Goal: Task Accomplishment & Management: Use online tool/utility

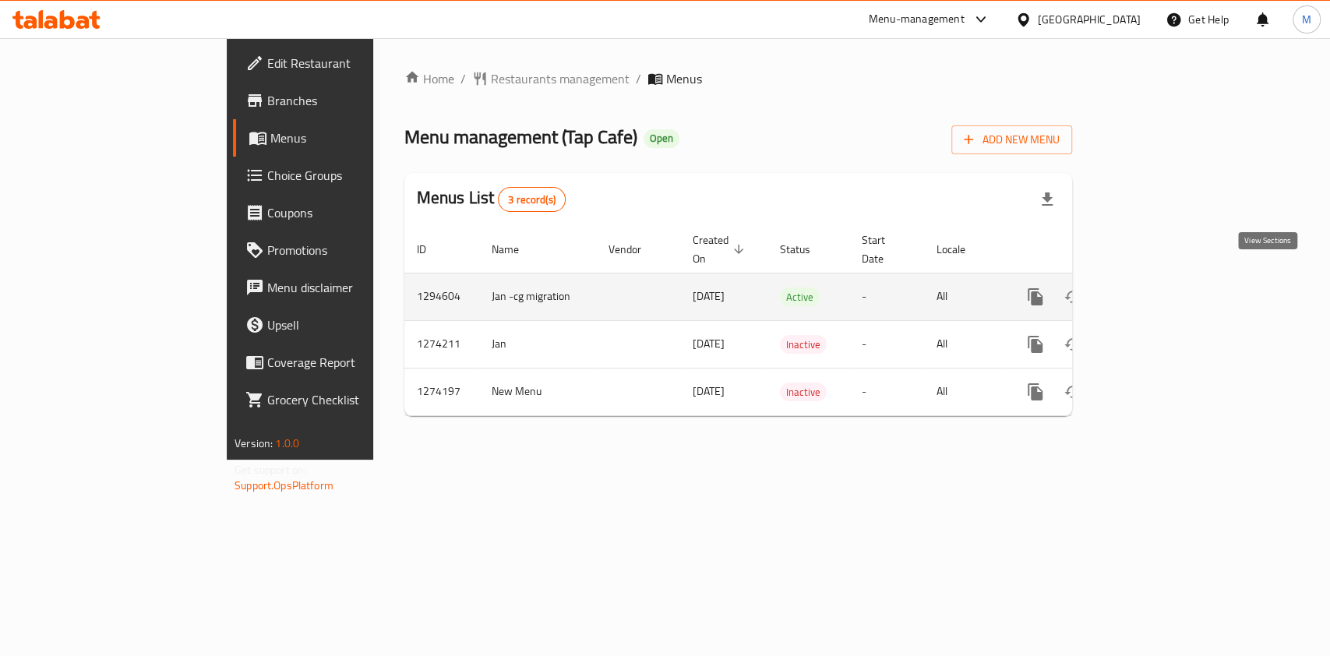
click at [1157, 288] on icon "enhanced table" at bounding box center [1148, 297] width 19 height 19
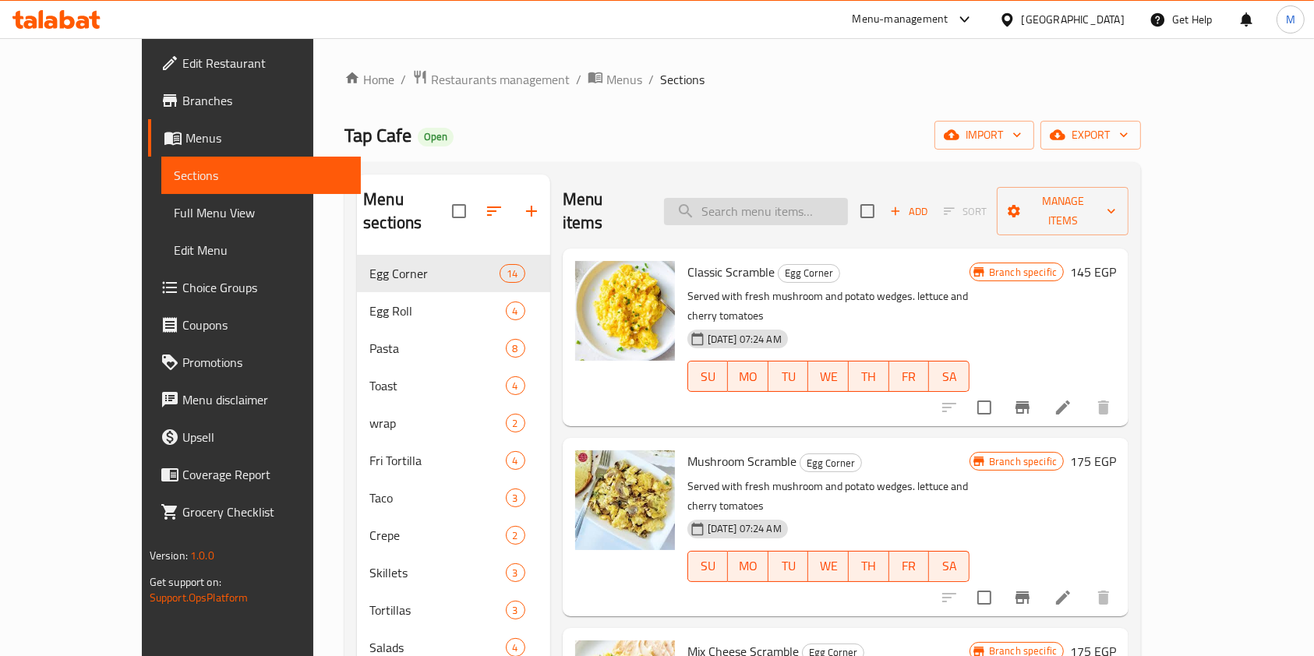
click at [785, 198] on input "search" at bounding box center [756, 211] width 184 height 27
paste input "Sansebastin"
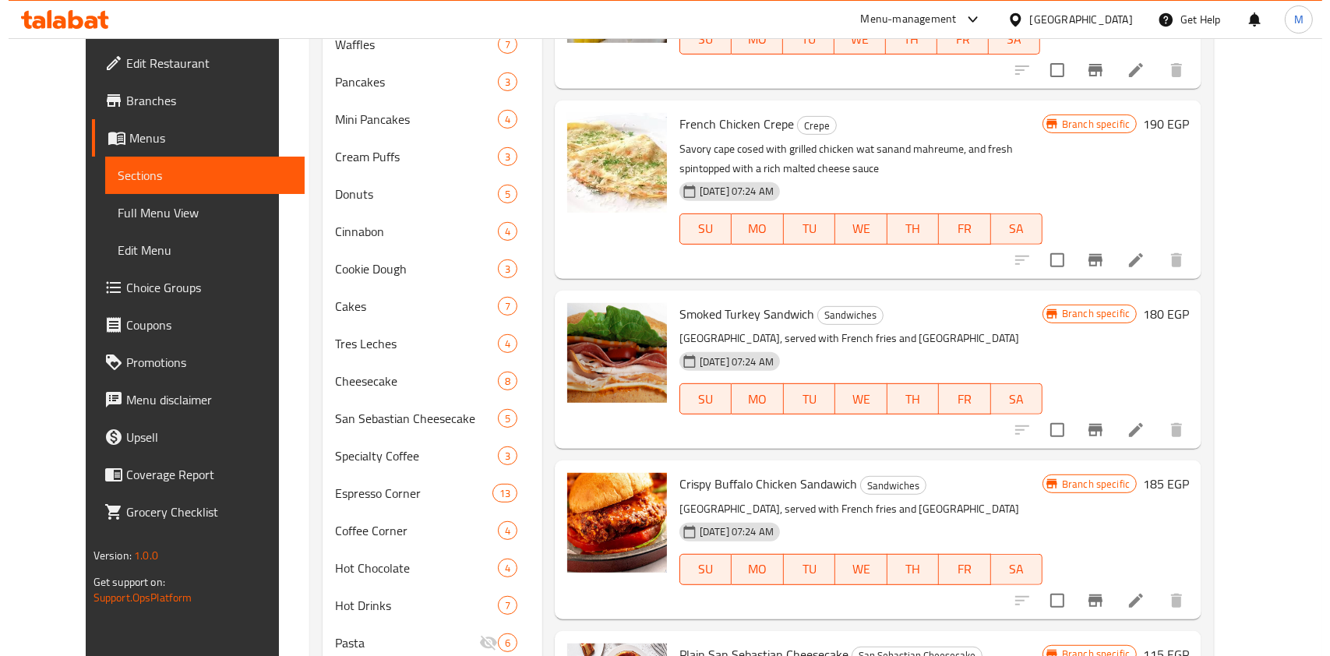
scroll to position [822, 0]
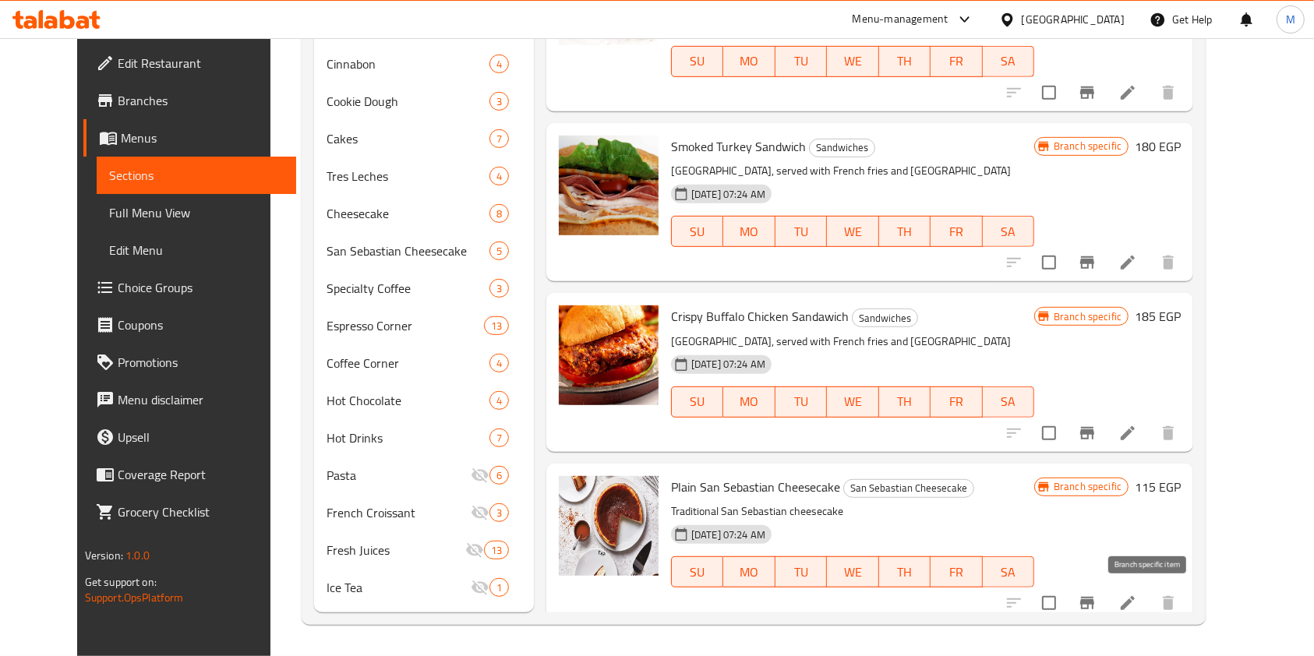
type input "San"
click at [1094, 597] on icon "Branch-specific-item" at bounding box center [1087, 603] width 14 height 12
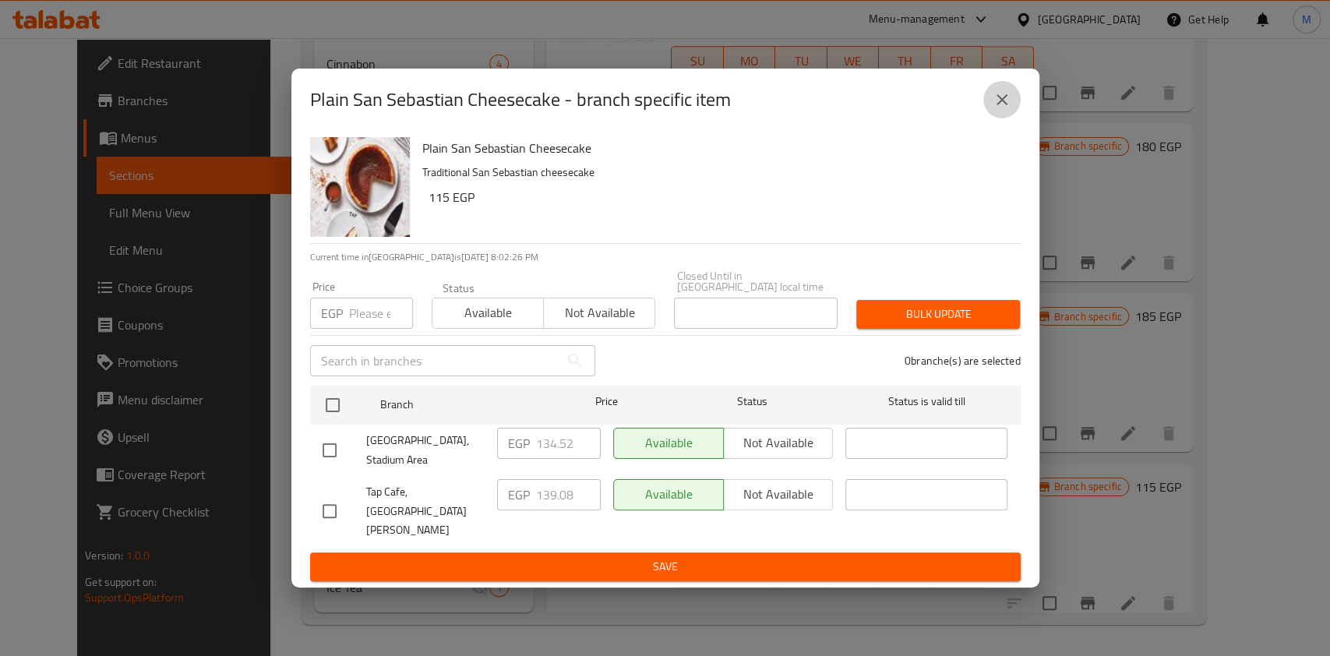
click at [998, 109] on icon "close" at bounding box center [1002, 99] width 19 height 19
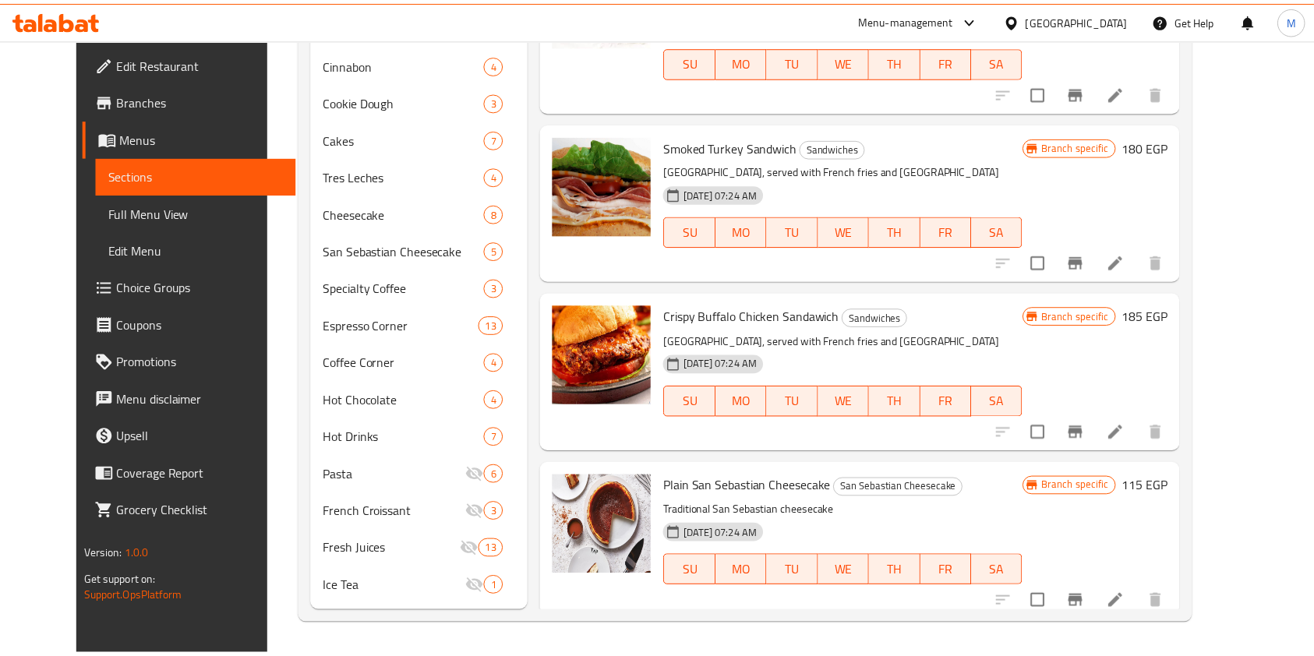
scroll to position [9, 0]
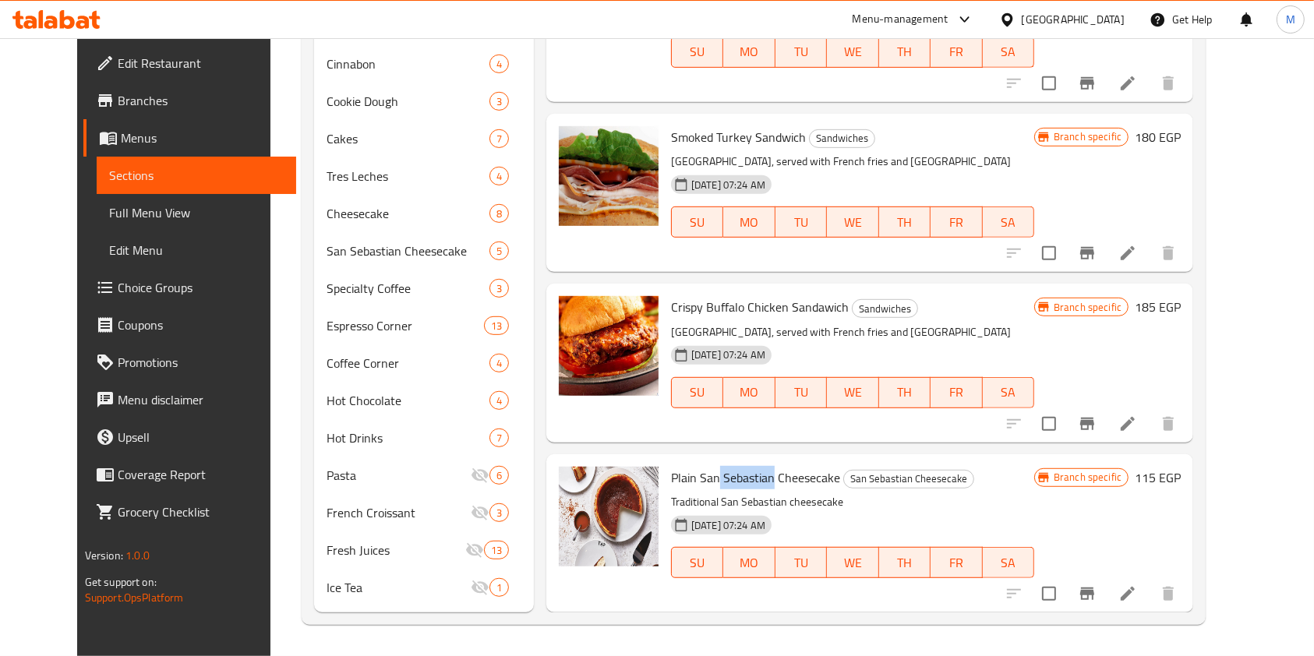
drag, startPoint x: 752, startPoint y: 482, endPoint x: 698, endPoint y: 480, distance: 53.8
click at [698, 480] on span "Plain San Sebastian Cheesecake" at bounding box center [755, 477] width 169 height 23
copy span "[PERSON_NAME]"
click at [1150, 589] on li at bounding box center [1128, 594] width 44 height 28
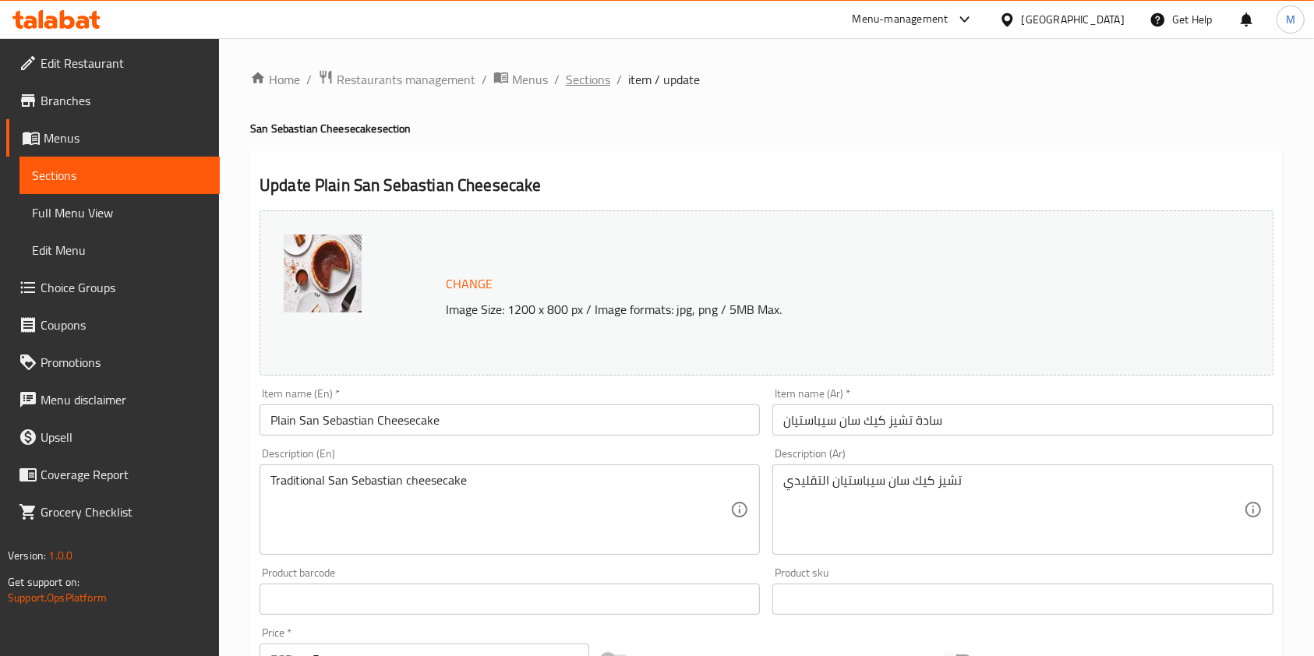
click at [583, 83] on span "Sections" at bounding box center [588, 79] width 44 height 19
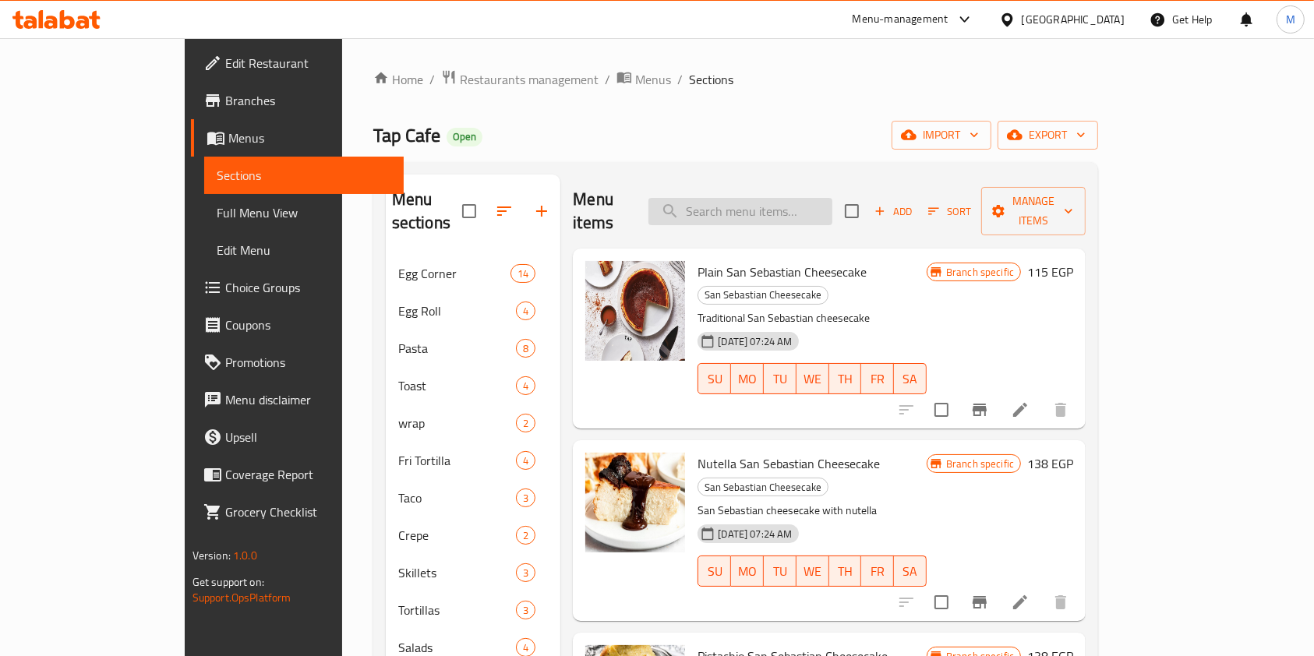
click at [811, 198] on input "search" at bounding box center [740, 211] width 184 height 27
paste input "[PERSON_NAME]"
drag, startPoint x: 757, startPoint y: 203, endPoint x: 742, endPoint y: 203, distance: 14.8
click at [744, 203] on input "[PERSON_NAME]" at bounding box center [740, 211] width 184 height 27
type input "[PERSON_NAME]"
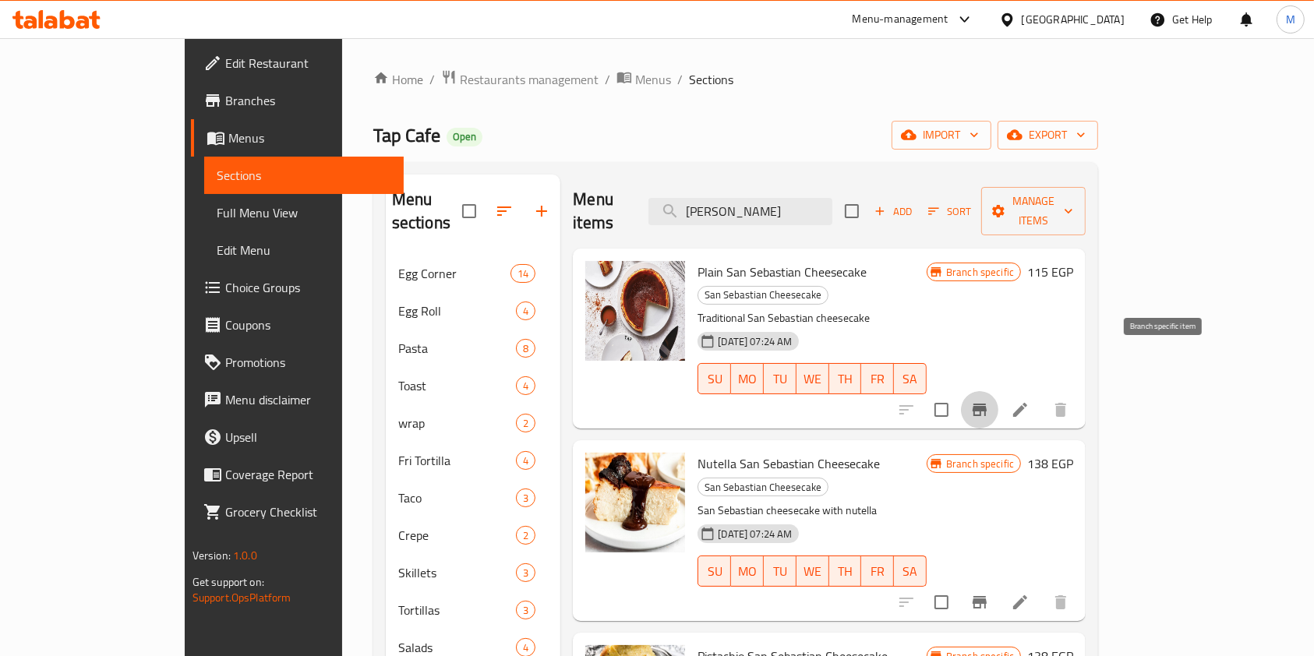
click at [987, 404] on icon "Branch-specific-item" at bounding box center [980, 410] width 14 height 12
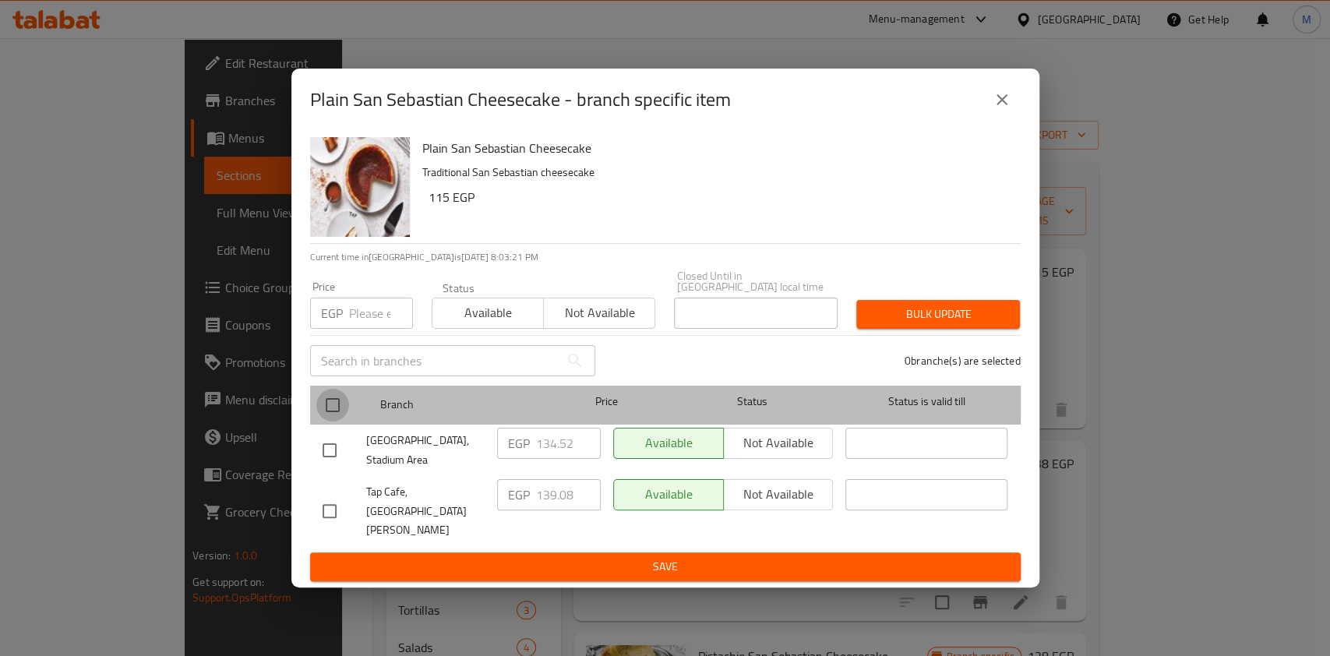
click at [330, 415] on input "checkbox" at bounding box center [332, 405] width 33 height 33
checkbox input "true"
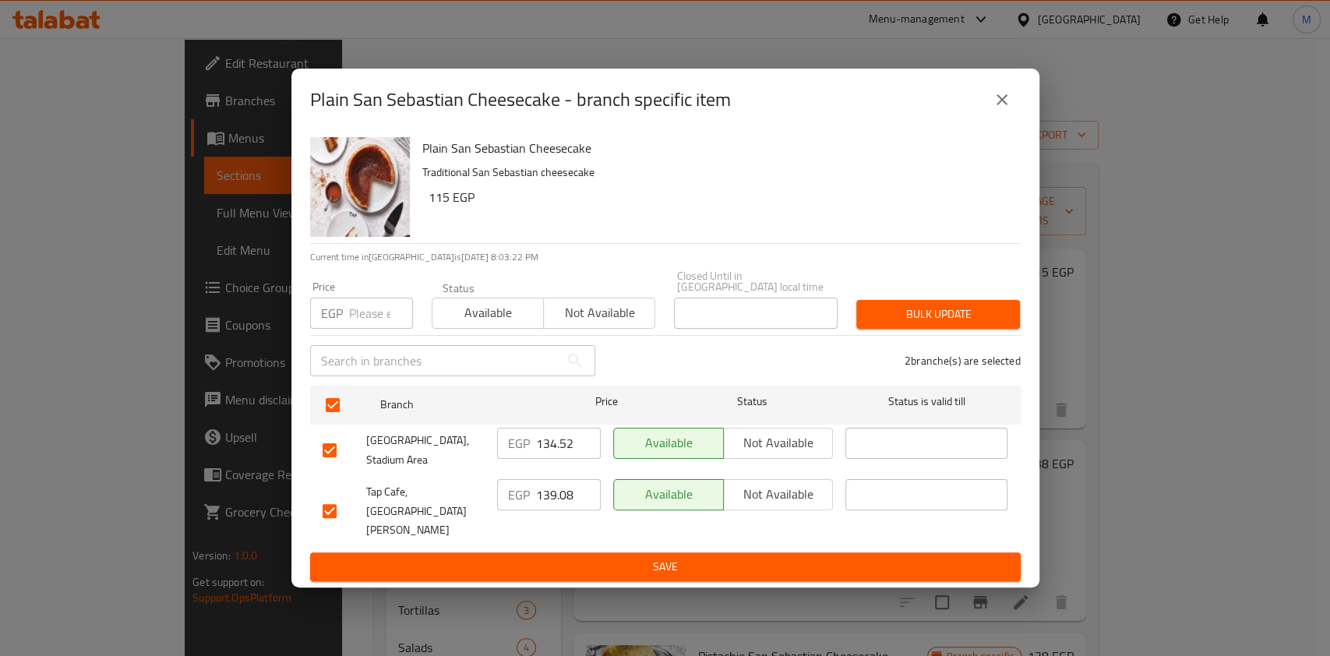
click at [361, 329] on input "number" at bounding box center [381, 313] width 64 height 31
type input "139.08"
click at [921, 324] on span "Bulk update" at bounding box center [938, 314] width 139 height 19
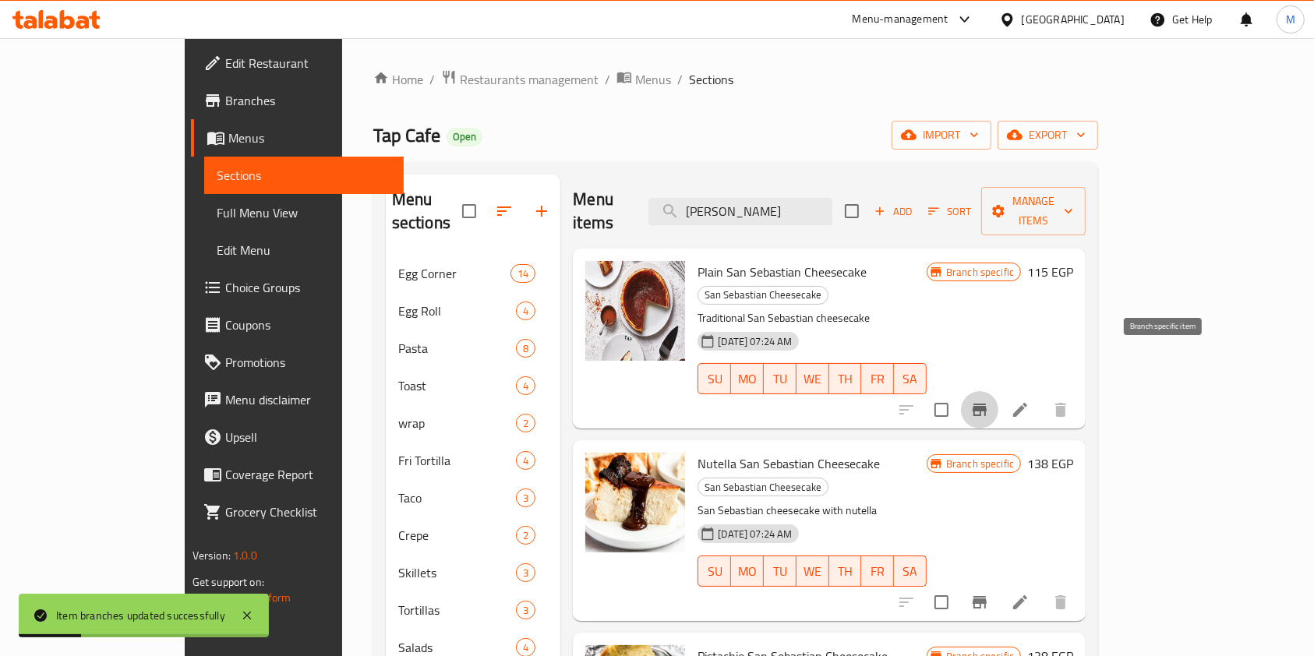
click at [998, 391] on button "Branch-specific-item" at bounding box center [979, 409] width 37 height 37
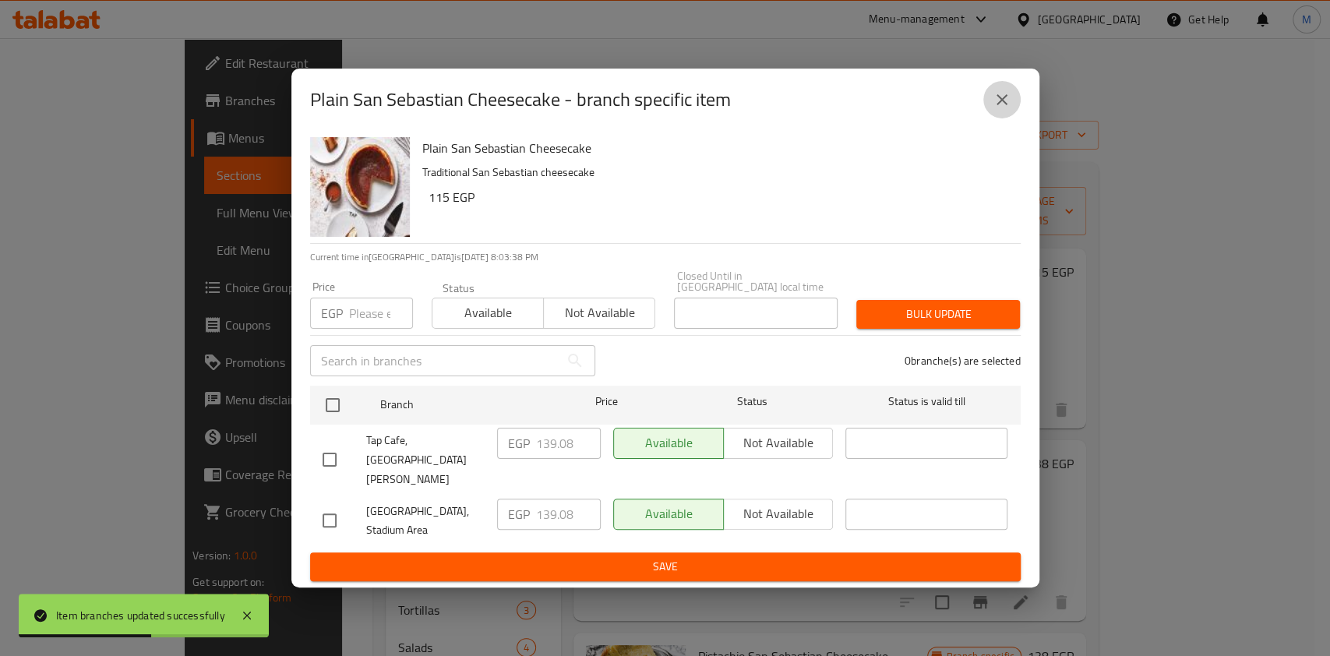
click at [991, 118] on button "close" at bounding box center [1002, 99] width 37 height 37
